Goal: Task Accomplishment & Management: Manage account settings

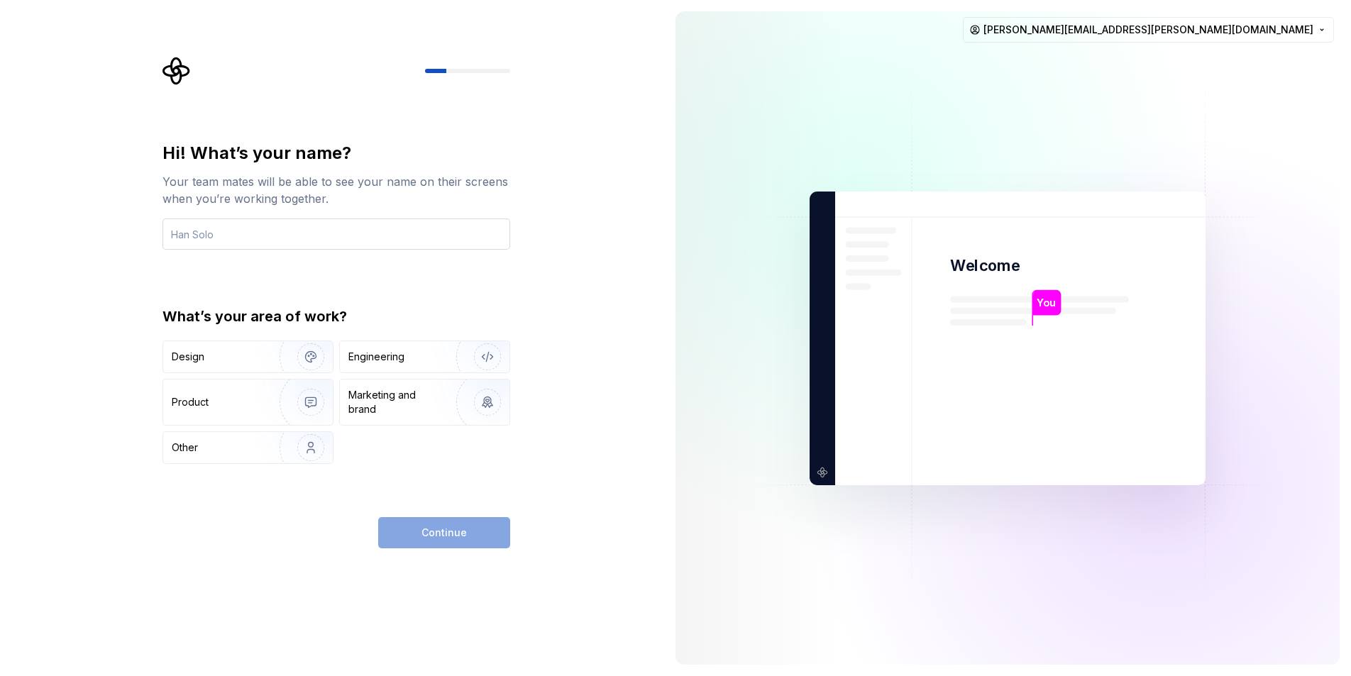
click at [258, 236] on input "text" at bounding box center [336, 234] width 348 height 31
click at [234, 348] on div "Design" at bounding box center [248, 356] width 170 height 31
click at [226, 233] on input "text" at bounding box center [336, 234] width 348 height 31
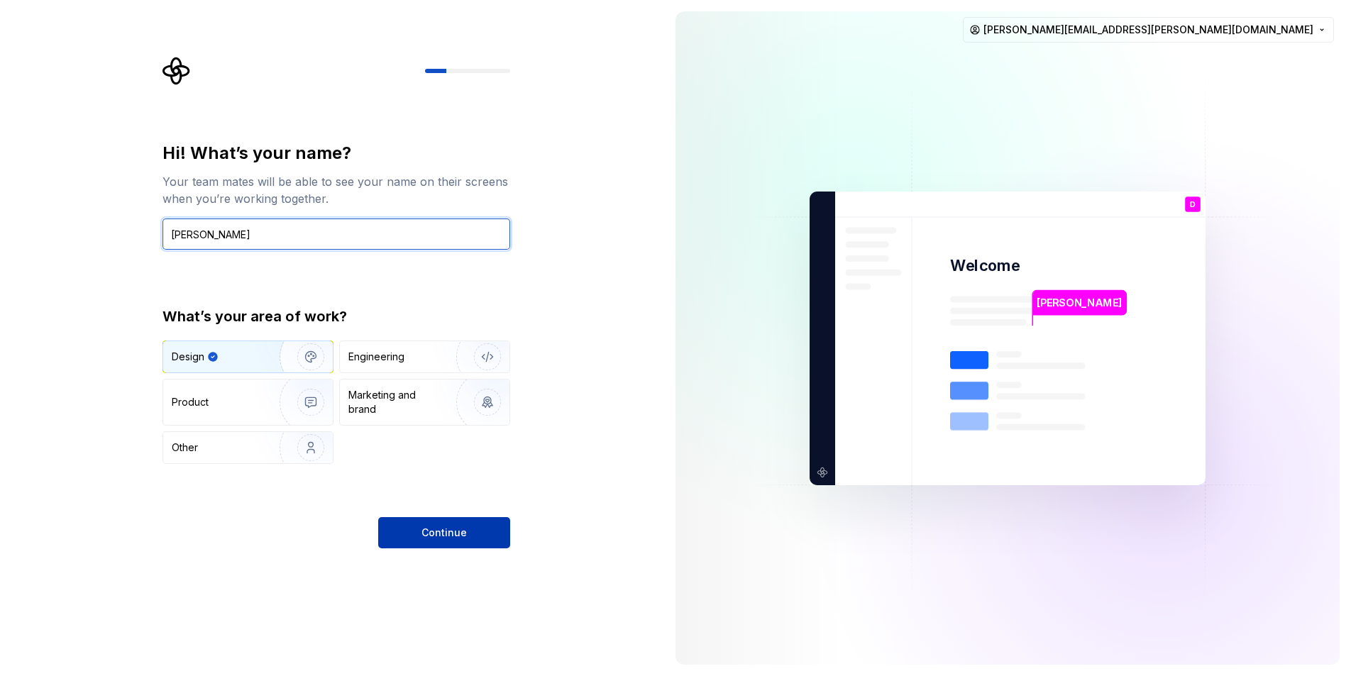
type input "[PERSON_NAME]"
click at [433, 536] on span "Continue" at bounding box center [443, 533] width 45 height 14
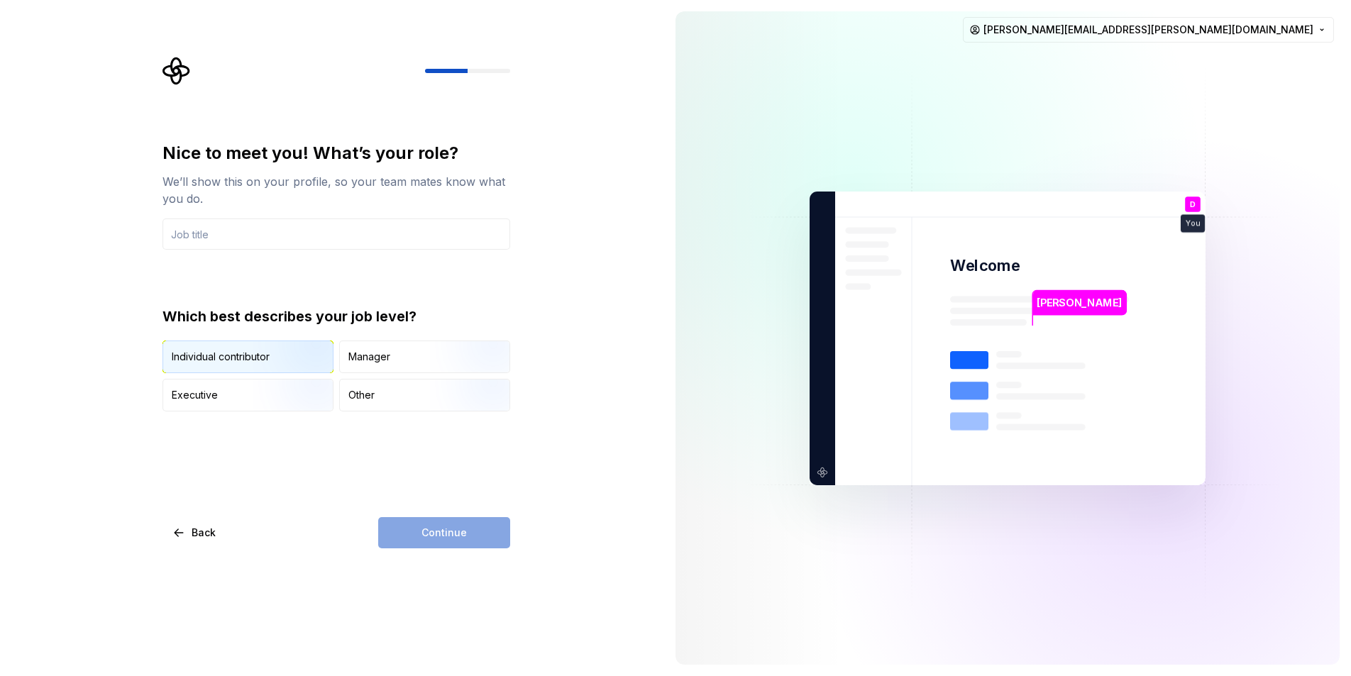
click at [221, 357] on div "Individual contributor" at bounding box center [221, 357] width 98 height 14
click at [217, 240] on input "text" at bounding box center [336, 234] width 348 height 31
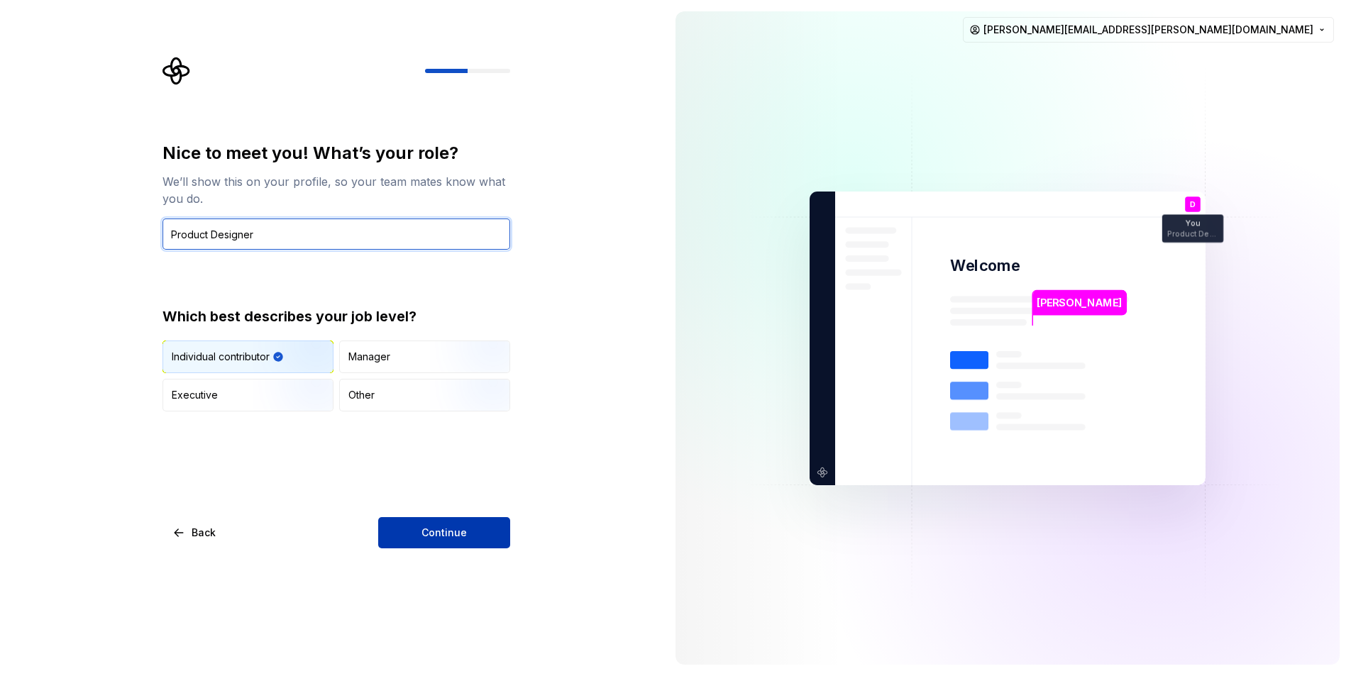
type input "Product Designer"
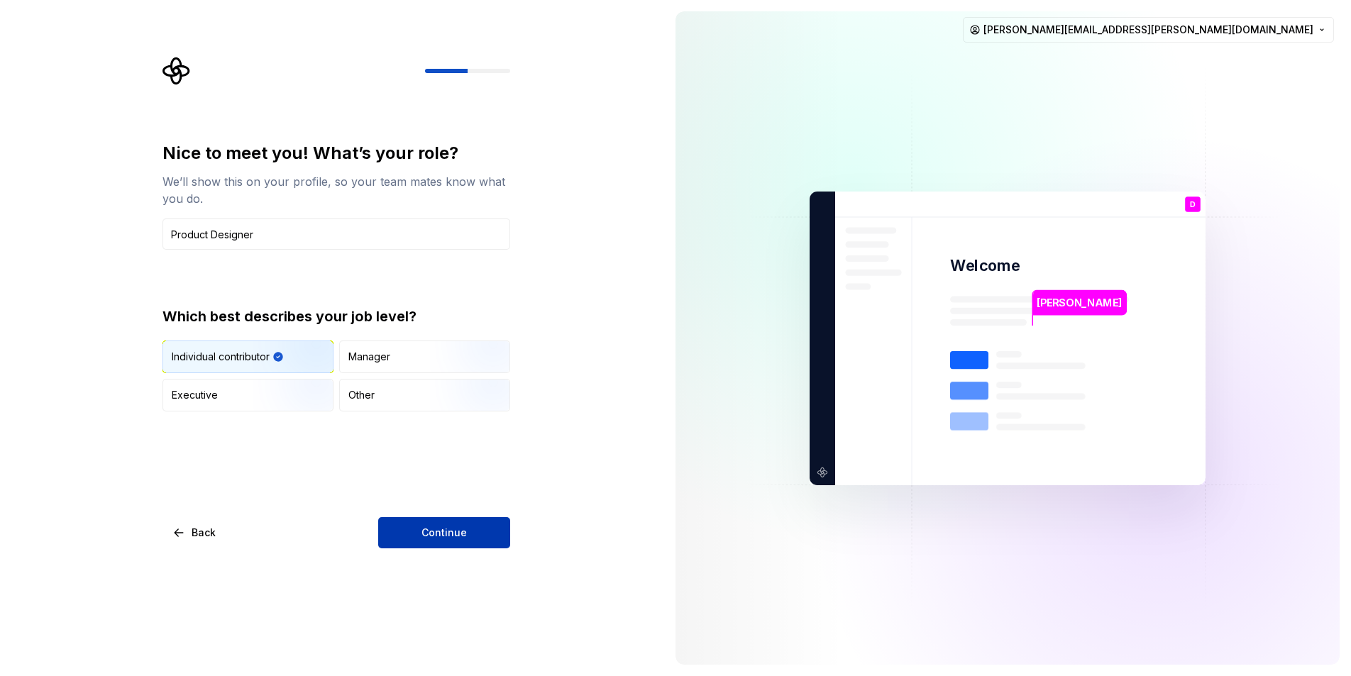
click at [463, 533] on span "Continue" at bounding box center [443, 533] width 45 height 14
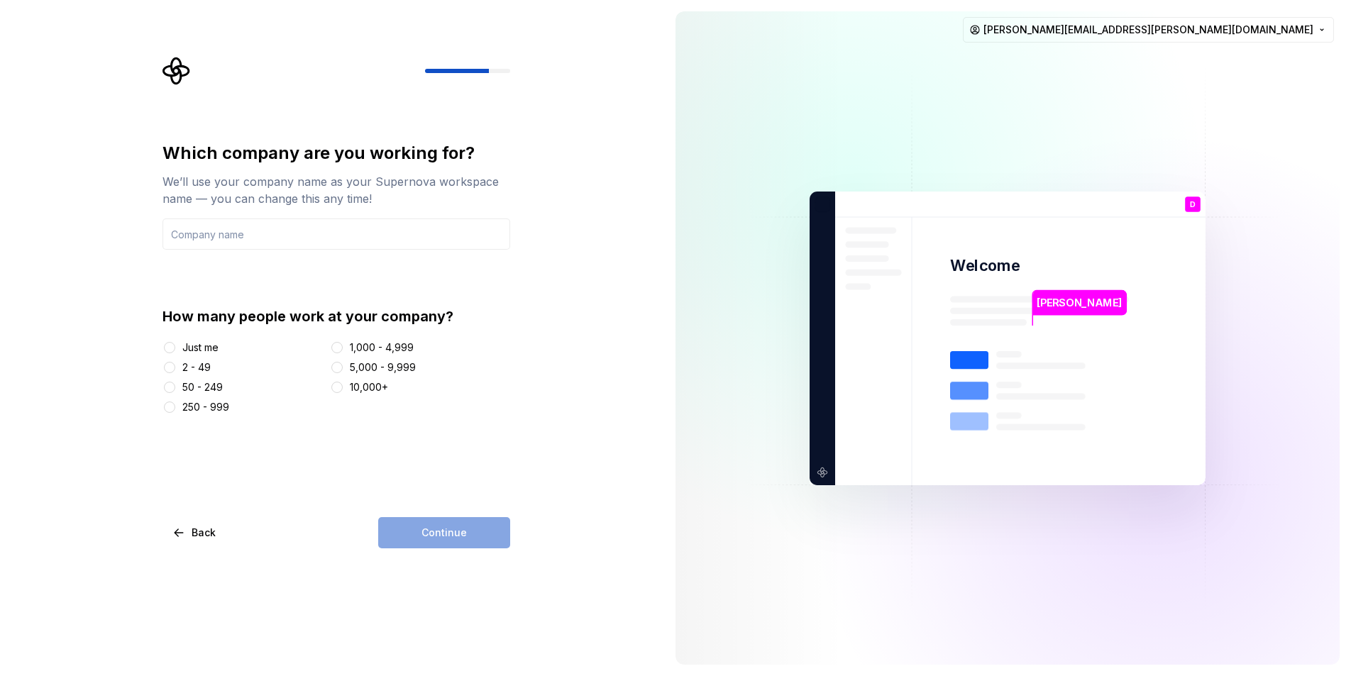
click at [220, 410] on div "250 - 999" at bounding box center [205, 407] width 47 height 14
click at [175, 410] on button "250 - 999" at bounding box center [169, 407] width 11 height 11
click at [217, 229] on input "text" at bounding box center [336, 234] width 348 height 31
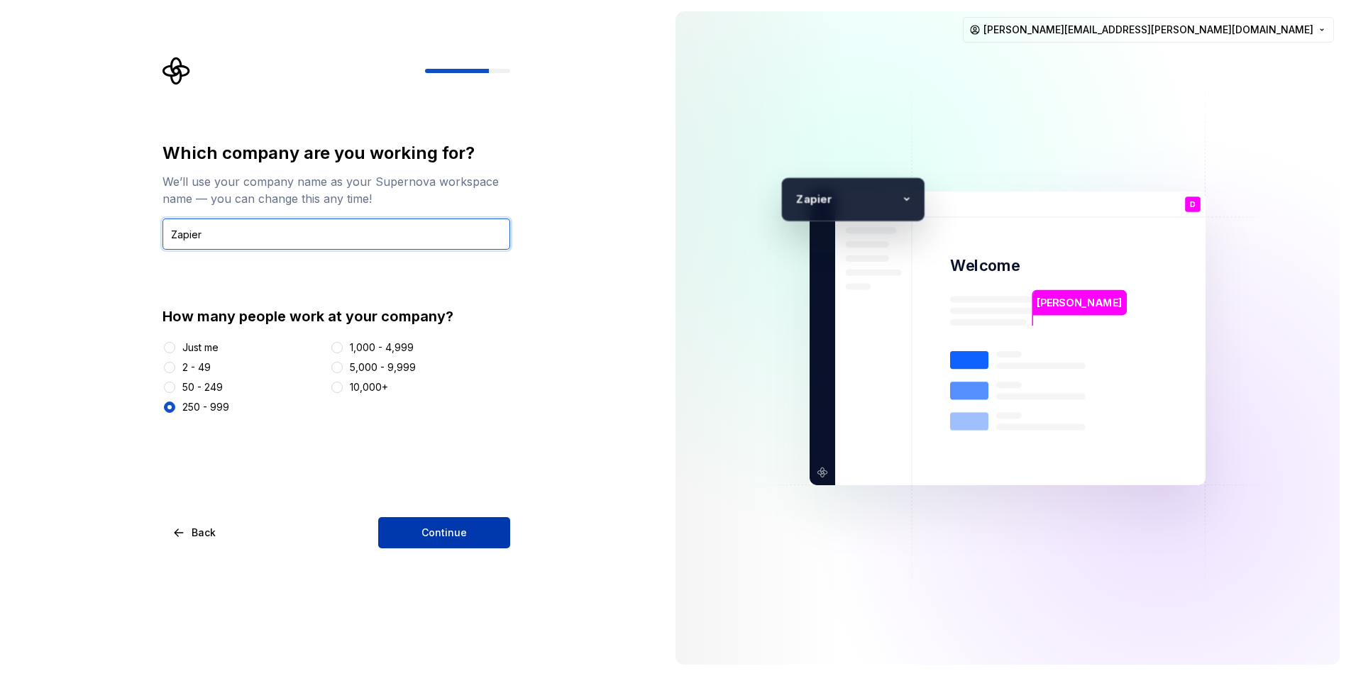
type input "Zapier"
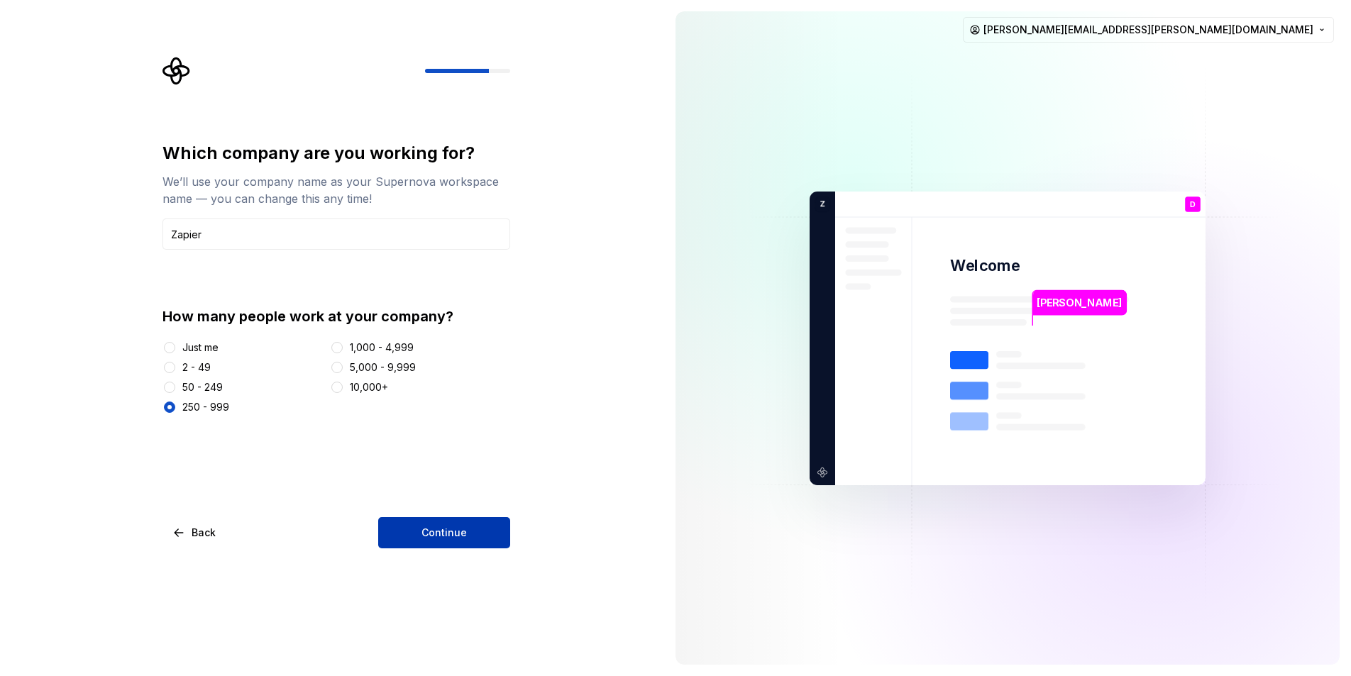
click at [417, 525] on button "Continue" at bounding box center [444, 532] width 132 height 31
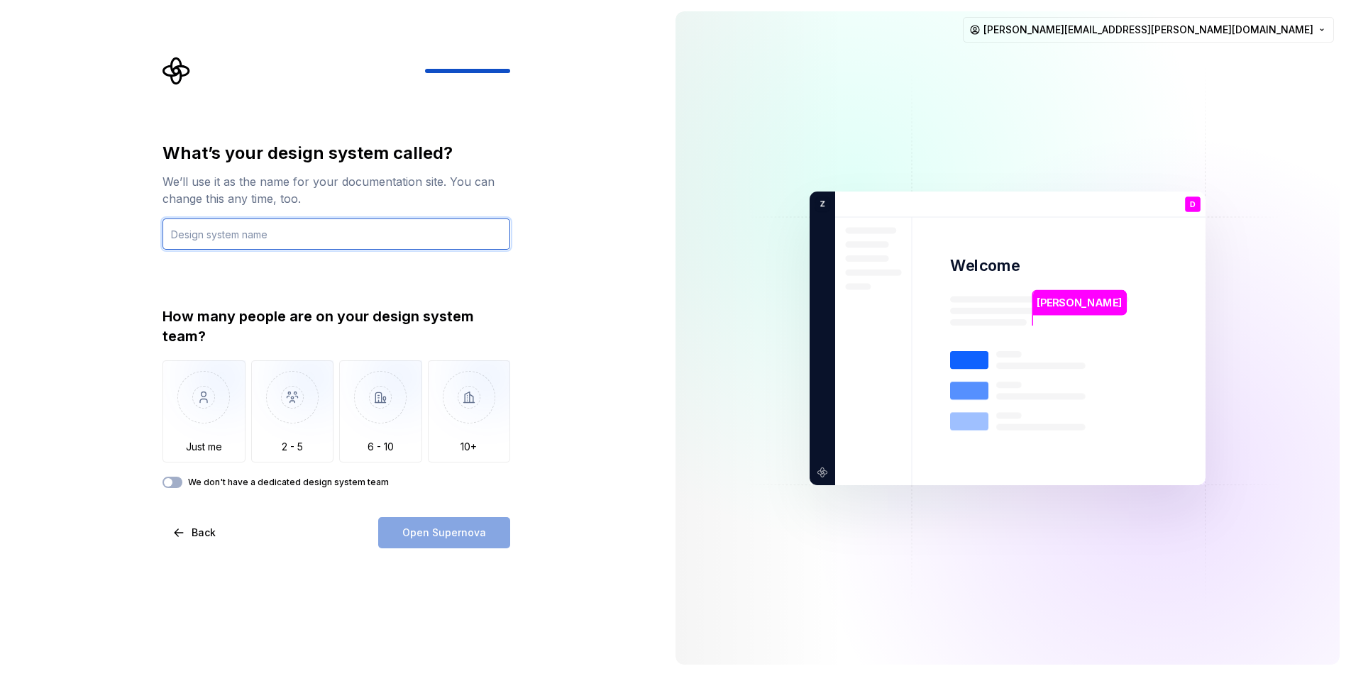
click at [225, 231] on input "text" at bounding box center [336, 234] width 348 height 31
type input "Zinnia"
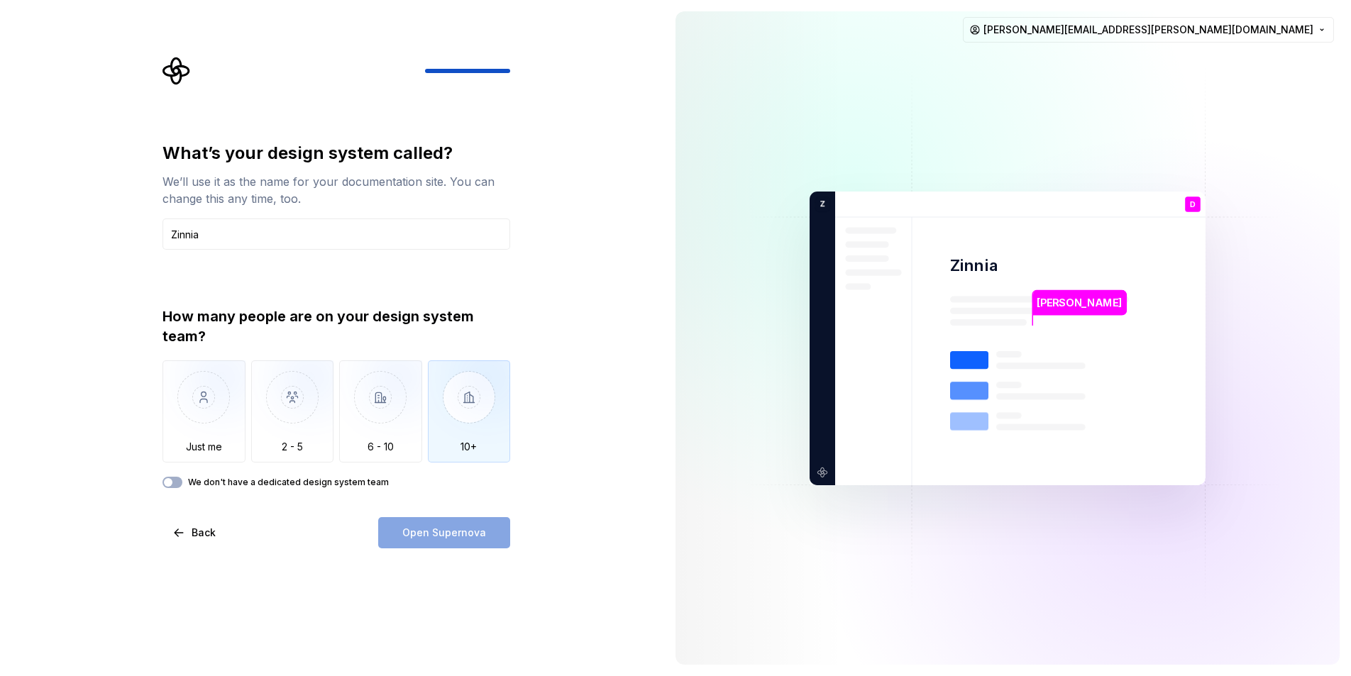
click at [476, 402] on img "button" at bounding box center [469, 407] width 83 height 95
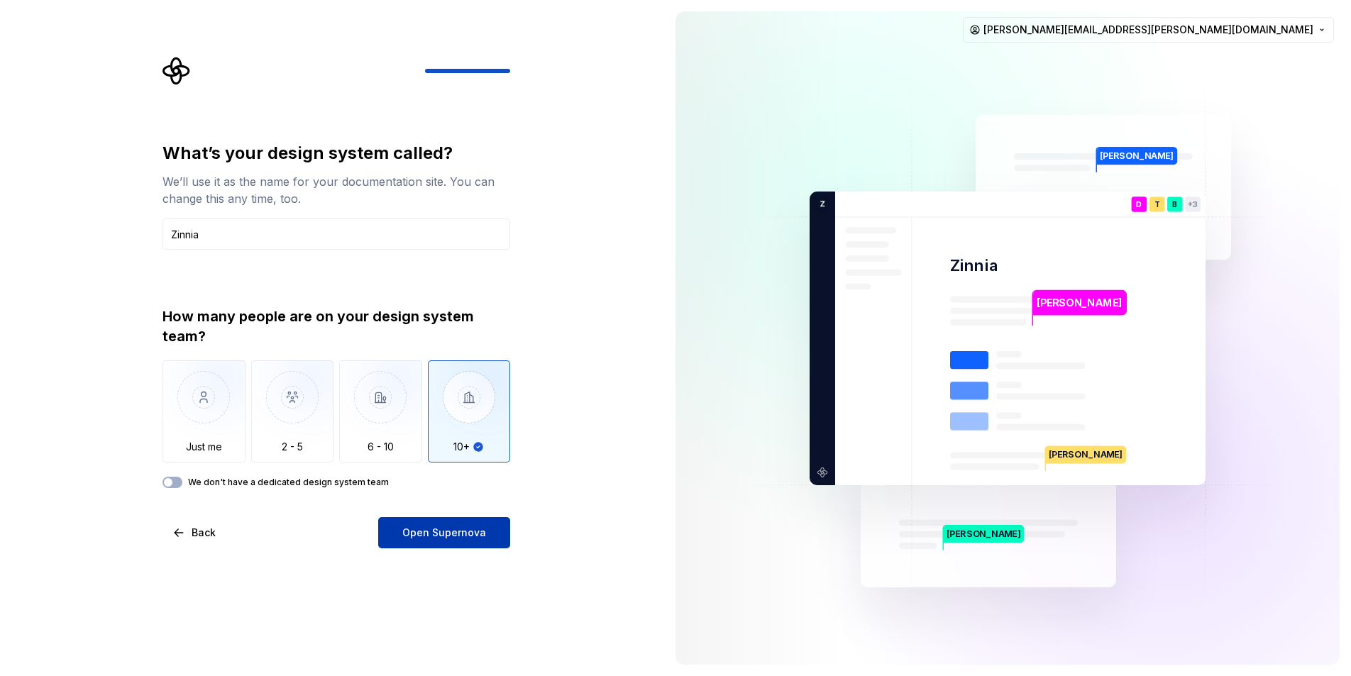
click at [460, 531] on span "Open Supernova" at bounding box center [444, 533] width 84 height 14
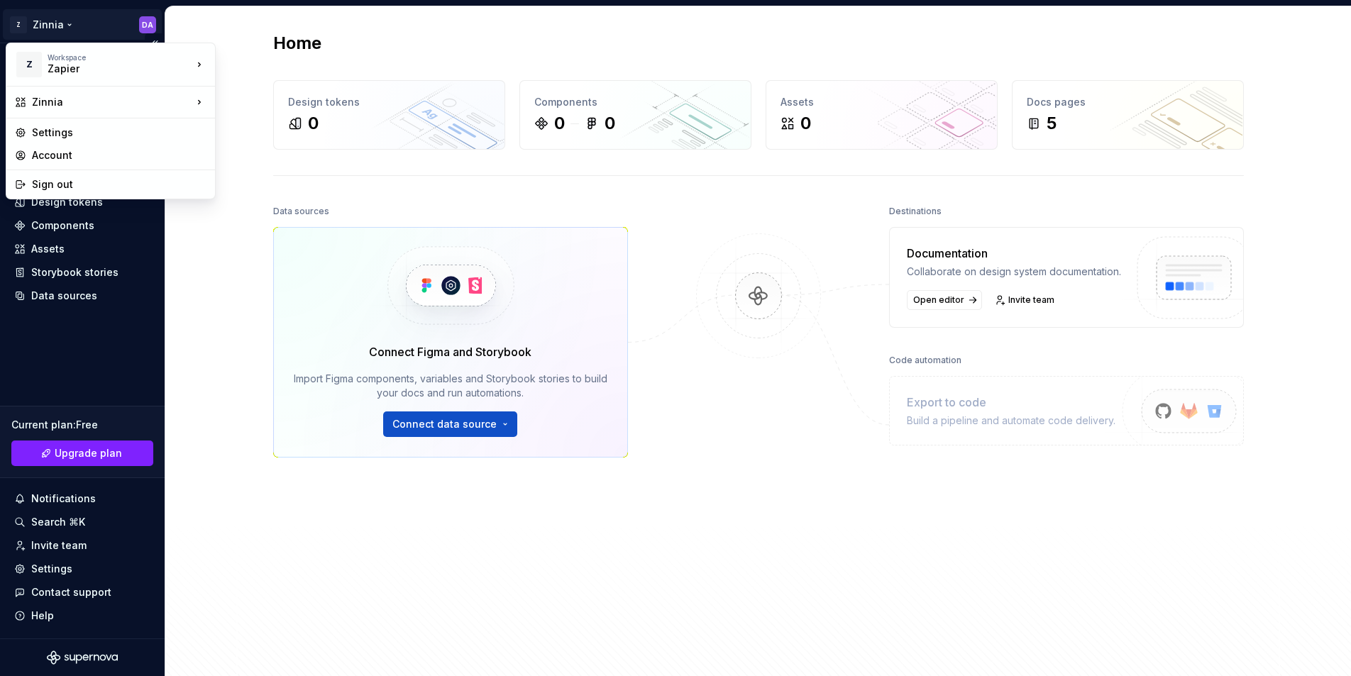
click at [46, 23] on html "Z Zinnia DA Home Documentation Analytics Code automation Design system data Des…" at bounding box center [675, 338] width 1351 height 676
click at [69, 153] on div "Account" at bounding box center [119, 155] width 175 height 14
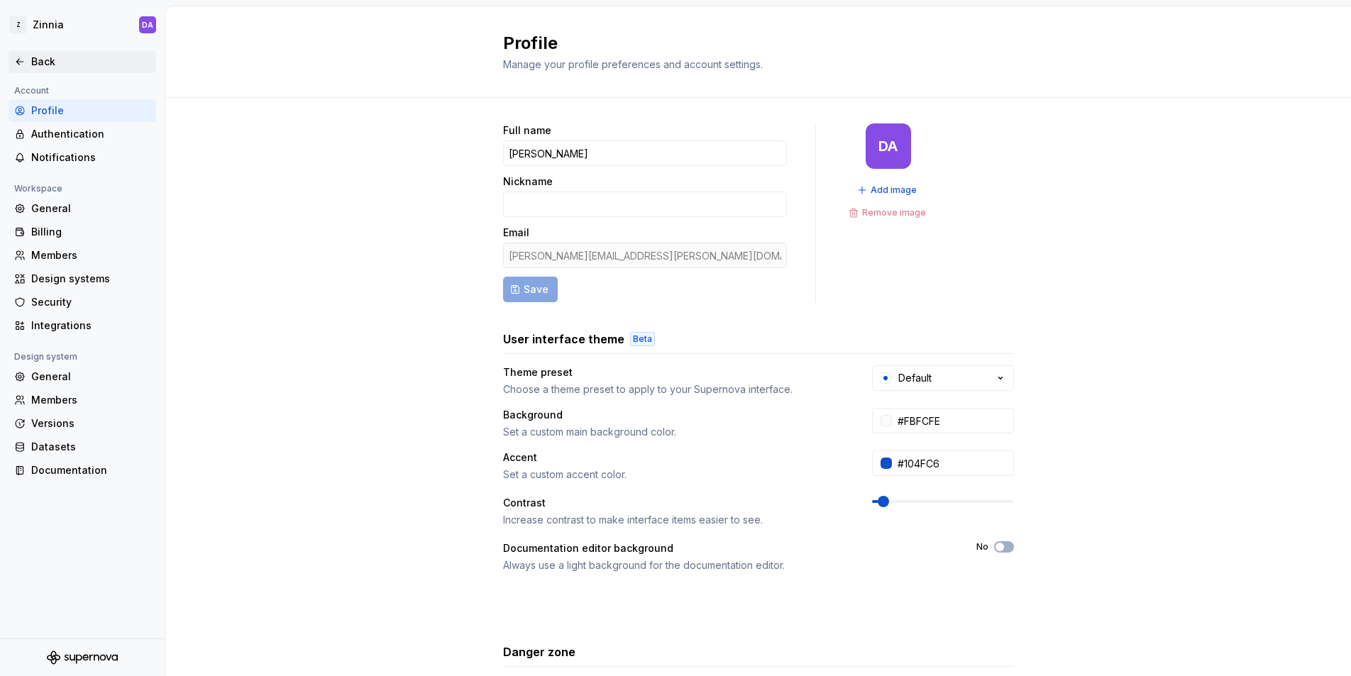
click at [41, 60] on div "Back" at bounding box center [90, 62] width 119 height 14
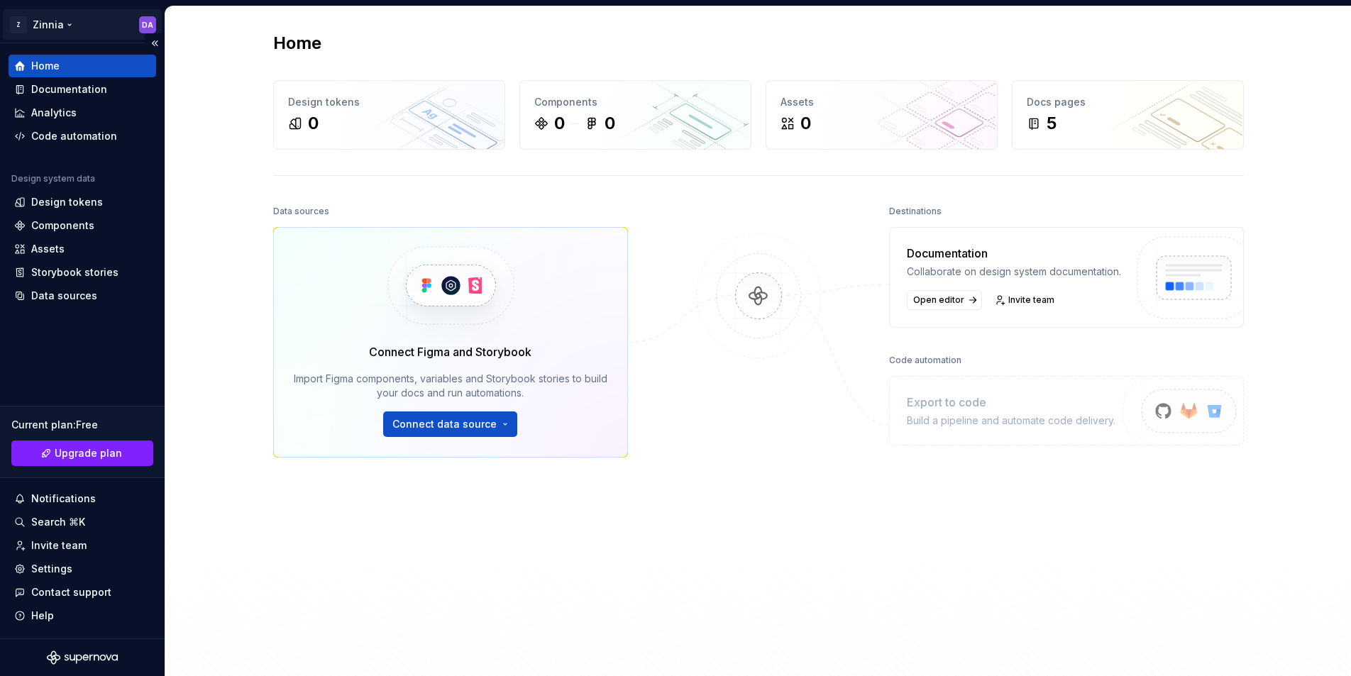
click at [148, 21] on html "Z Zinnia DA Home Documentation Analytics Code automation Design system data Des…" at bounding box center [675, 338] width 1351 height 676
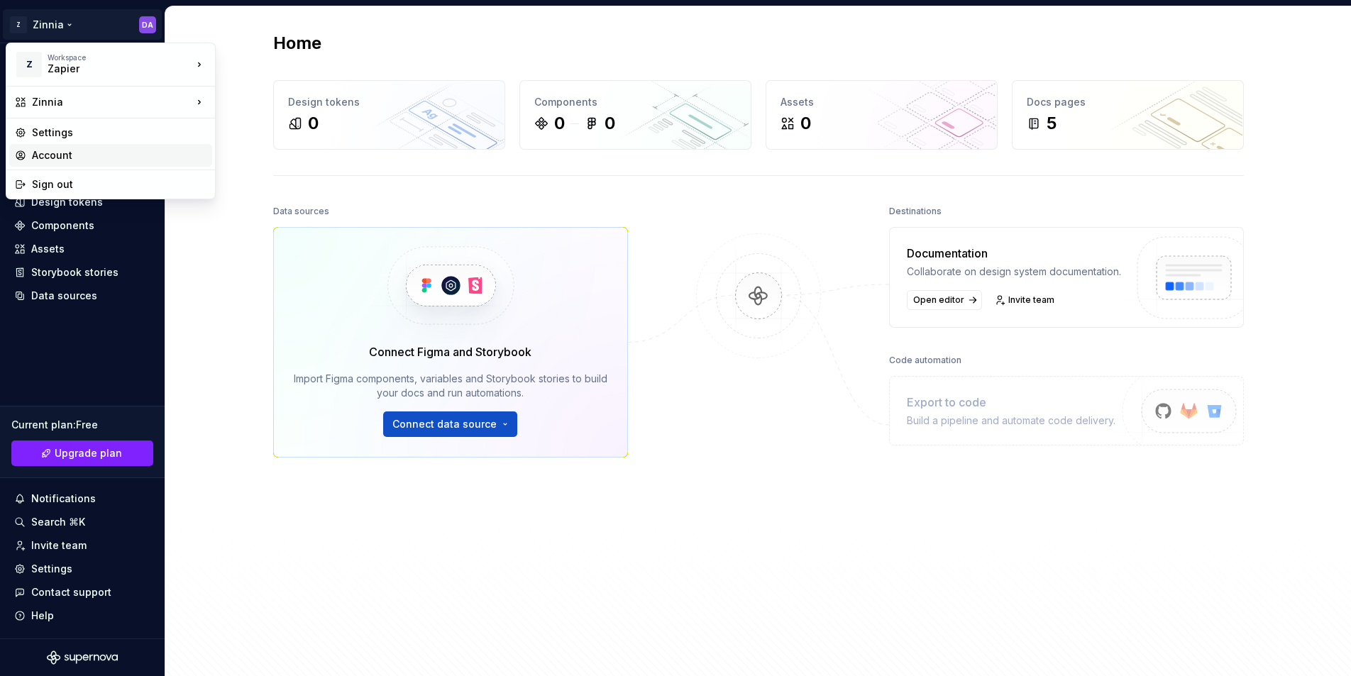
click at [71, 151] on div "Account" at bounding box center [119, 155] width 175 height 14
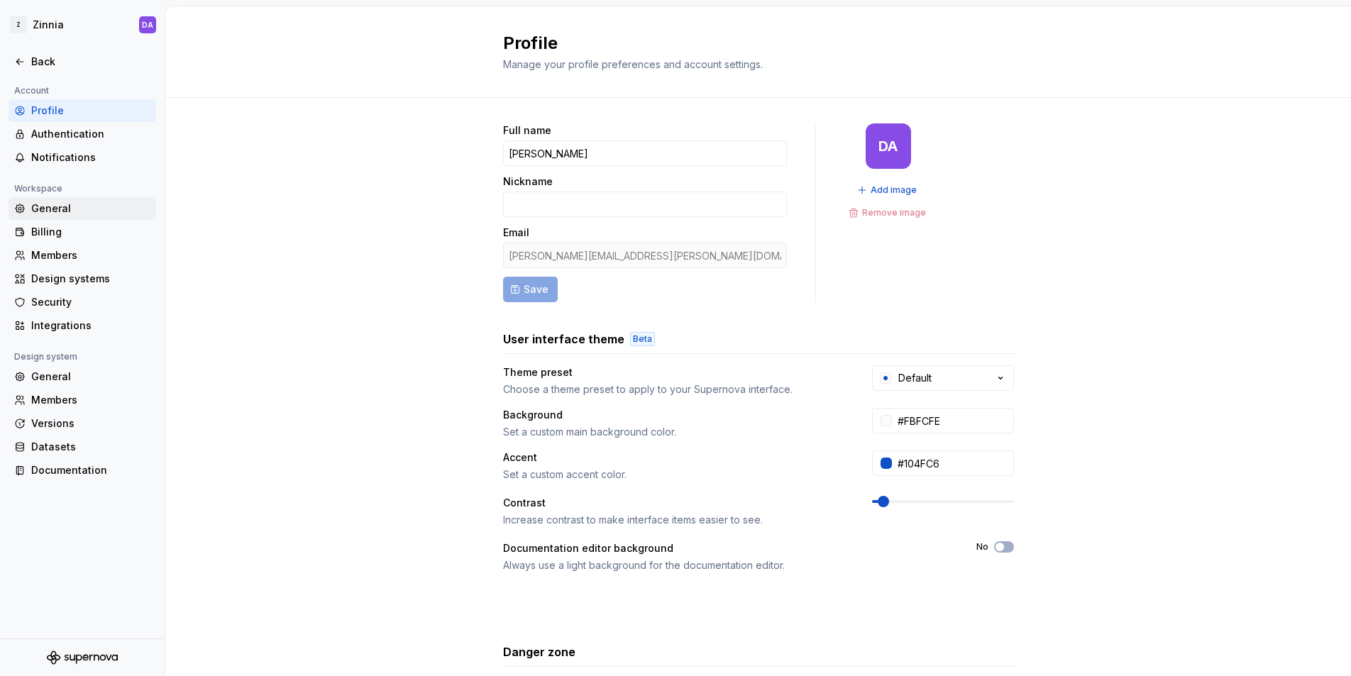
click at [51, 213] on div "General" at bounding box center [90, 208] width 119 height 14
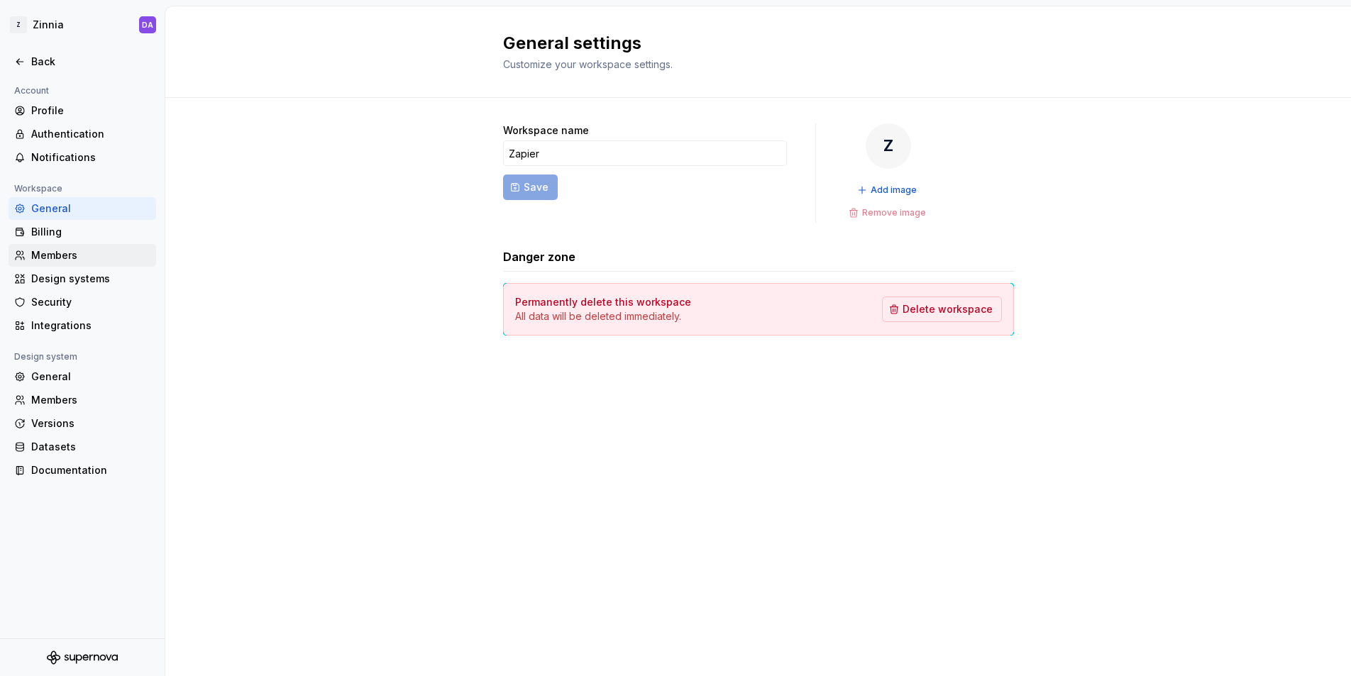
click at [43, 250] on div "Members" at bounding box center [90, 255] width 119 height 14
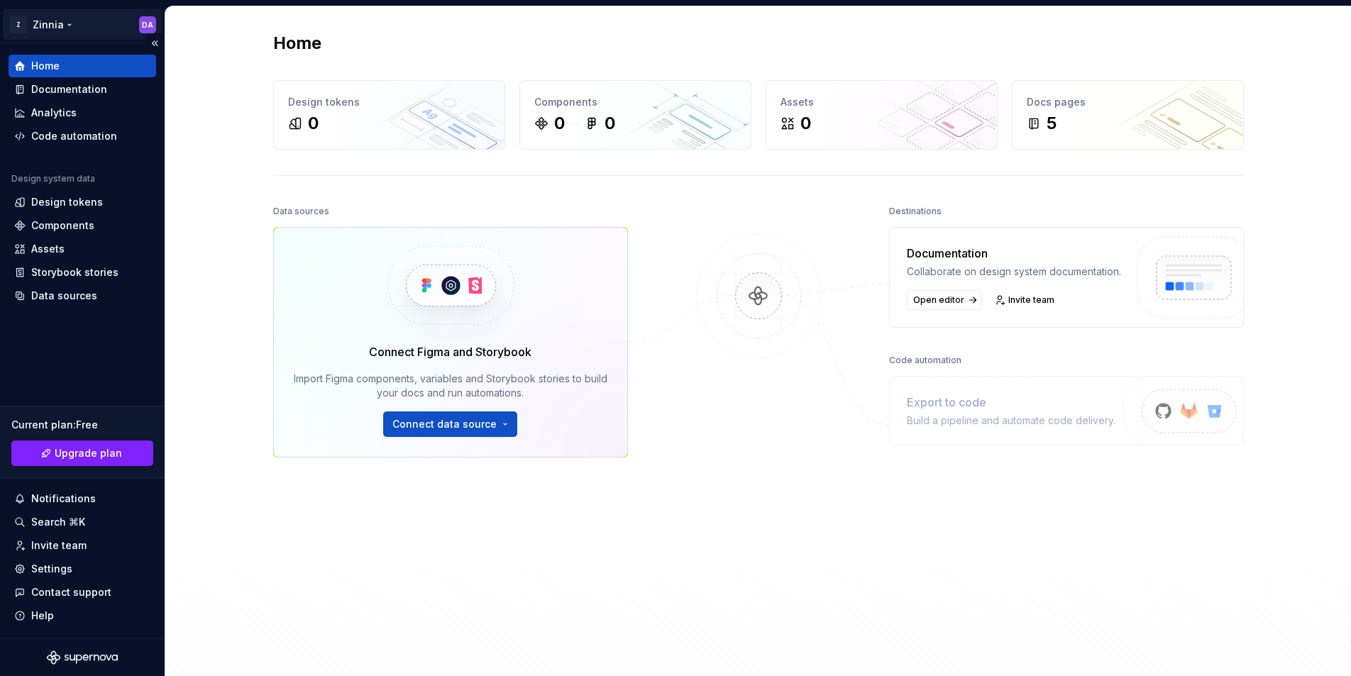
click at [151, 25] on html "Z Zinnia DA Home Documentation Analytics Code automation Design system data Des…" at bounding box center [675, 338] width 1351 height 676
click at [223, 341] on html "Z Zinnia DA Home Documentation Analytics Code automation Design system data Des…" at bounding box center [675, 338] width 1351 height 676
